Goal: Task Accomplishment & Management: Manage account settings

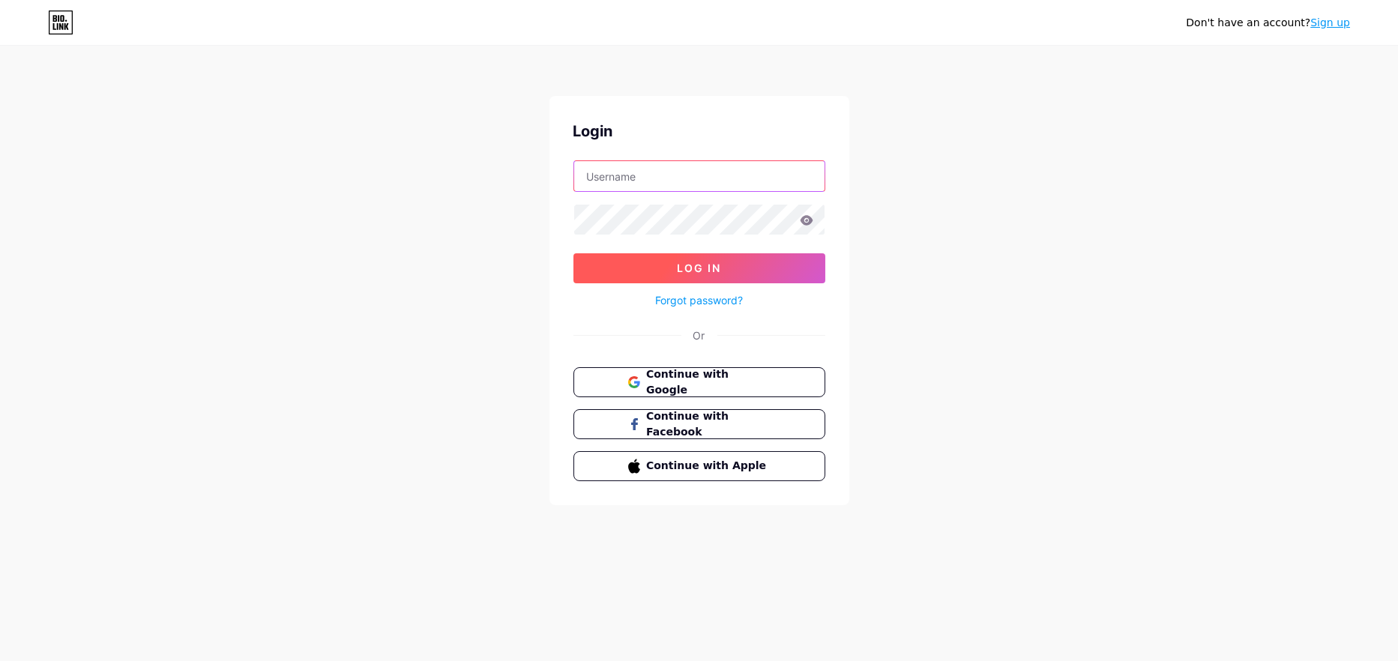
type input "[EMAIL_ADDRESS][DOMAIN_NAME]"
click at [693, 262] on span "Log In" at bounding box center [699, 268] width 44 height 13
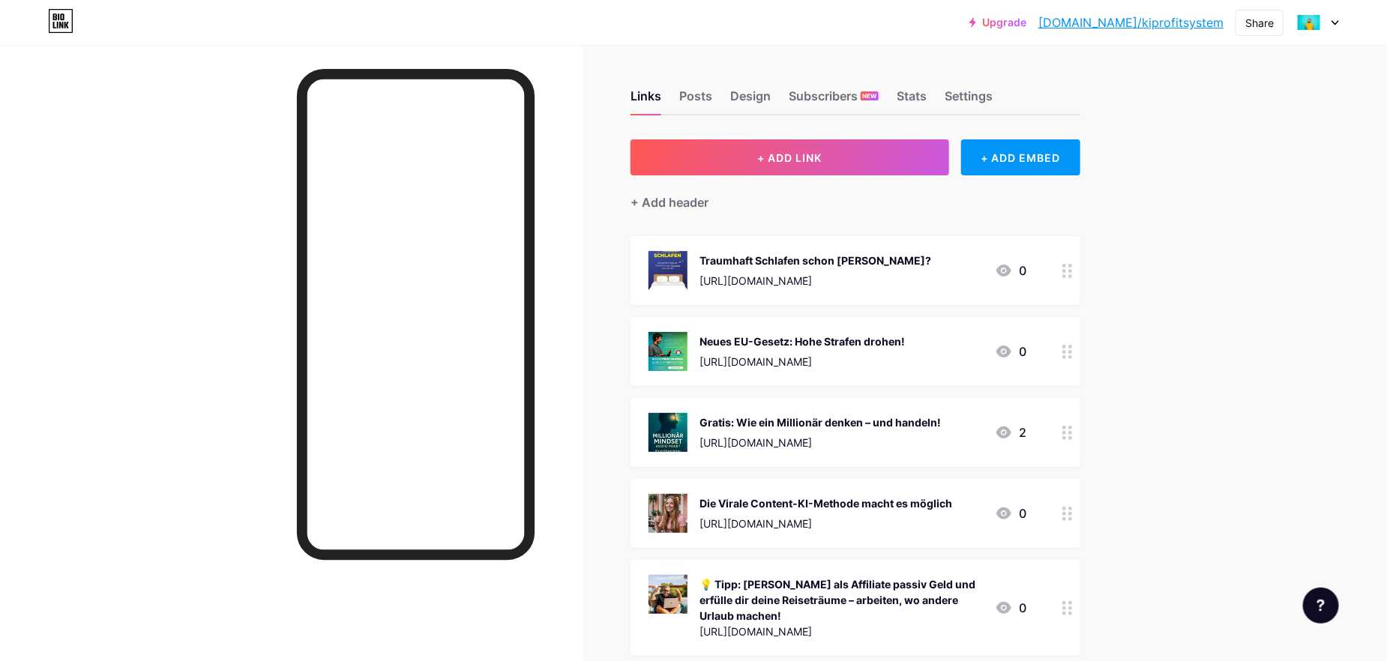
click at [1337, 15] on div at bounding box center [1317, 22] width 43 height 27
click at [1160, 22] on link "[DOMAIN_NAME]/kiprofitsystem" at bounding box center [1130, 22] width 185 height 18
